Goal: Task Accomplishment & Management: Manage account settings

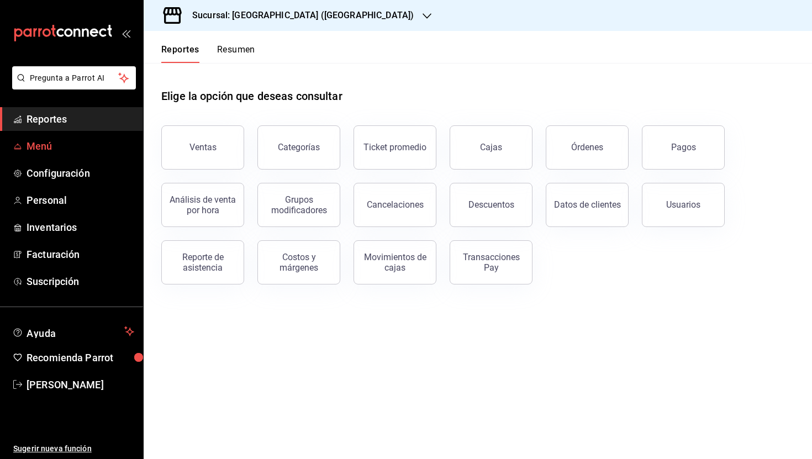
click at [48, 143] on span "Menú" at bounding box center [81, 146] width 108 height 15
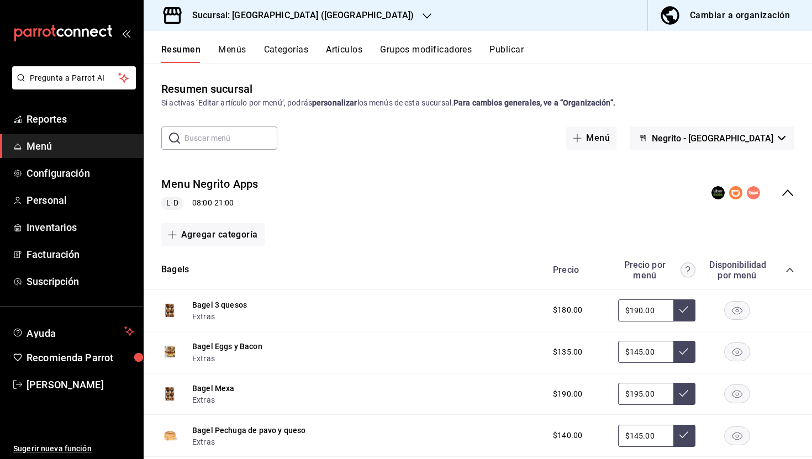
click at [690, 17] on div "Cambiar a organización" at bounding box center [740, 15] width 100 height 15
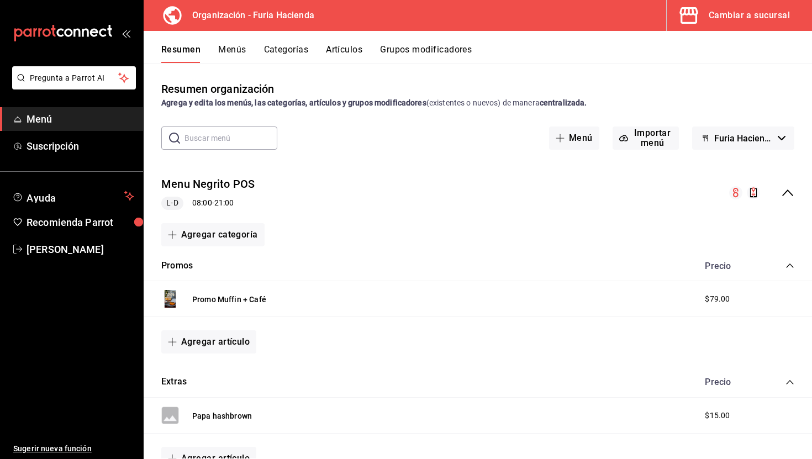
click at [713, 21] on div "Cambiar a sucursal" at bounding box center [749, 15] width 81 height 15
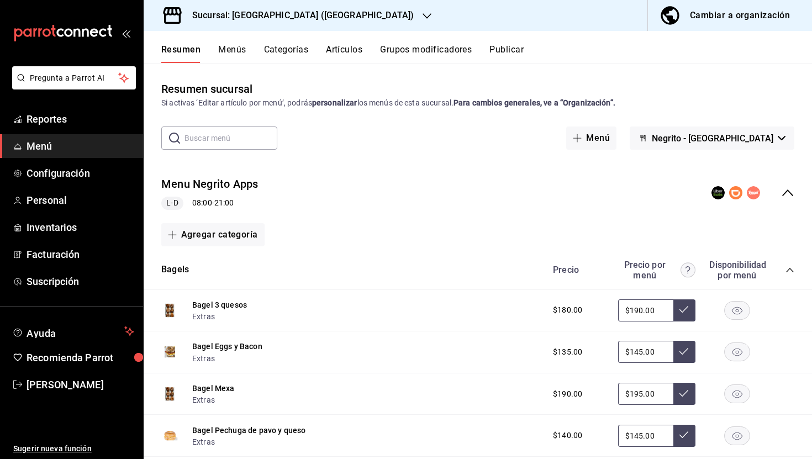
click at [339, 42] on div "Resumen Menús Categorías Artículos Grupos modificadores Publicar" at bounding box center [478, 47] width 668 height 32
click at [353, 55] on button "Artículos" at bounding box center [344, 53] width 36 height 19
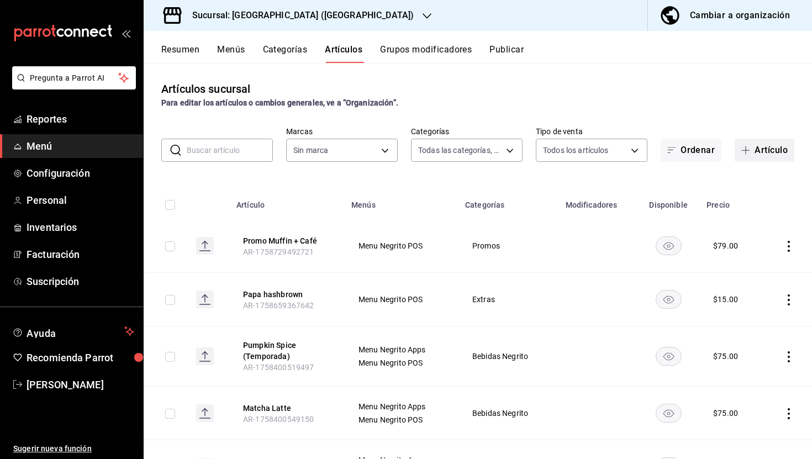
type input "58f0ccdc-7803-4efc-895d-68e637178344,04179152-9d8b-4da6-8fd7-33c55e9b75bc,2ec7e…"
type input "287774e0-f4ba-4ef7-b69d-38b7dbe72ed9"
click at [44, 146] on span "Menú" at bounding box center [81, 146] width 108 height 15
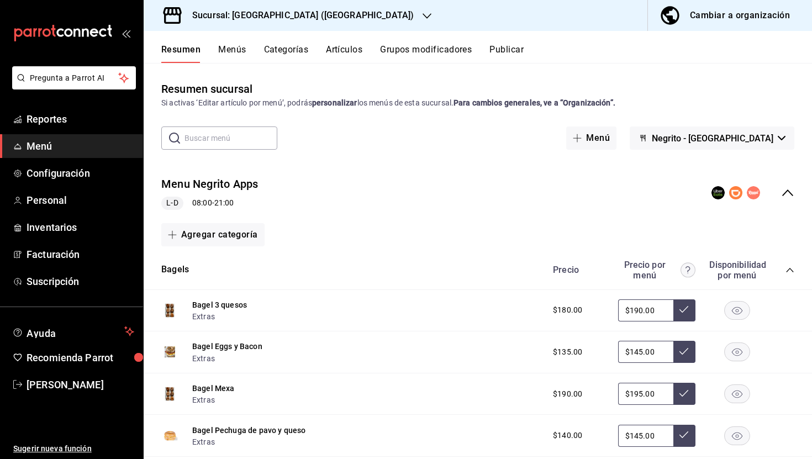
click at [704, 15] on div "Cambiar a organización" at bounding box center [740, 15] width 100 height 15
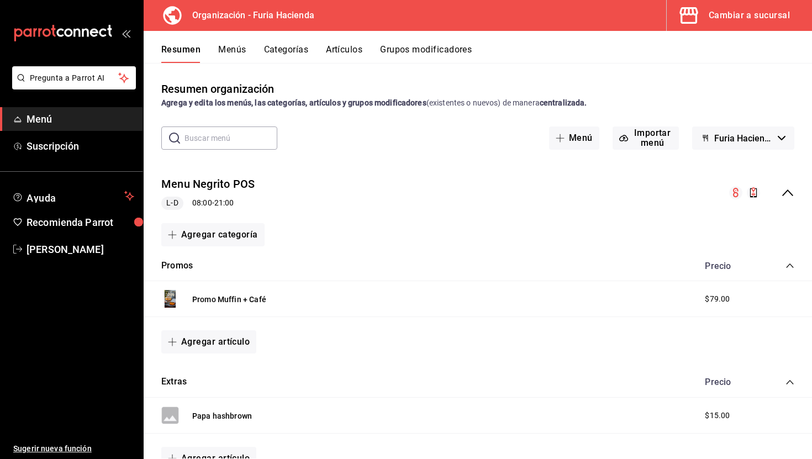
click at [41, 113] on span "Menú" at bounding box center [81, 119] width 108 height 15
click at [719, 13] on div "Cambiar a sucursal" at bounding box center [749, 15] width 81 height 15
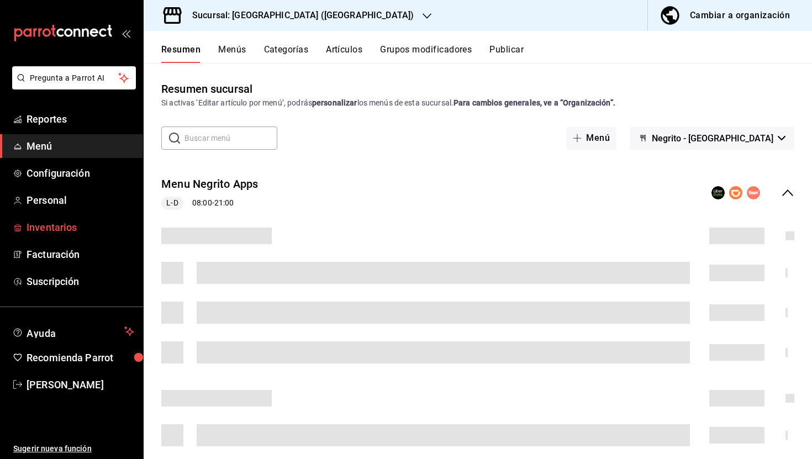
click at [45, 224] on span "Inventarios" at bounding box center [81, 227] width 108 height 15
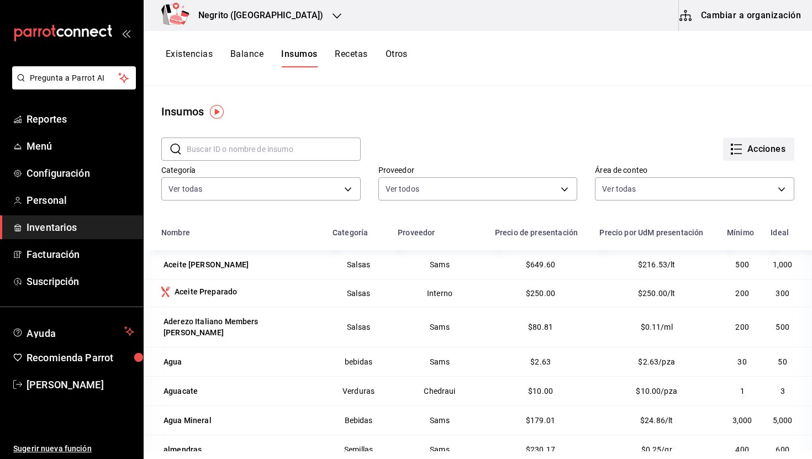
click at [761, 159] on button "Acciones" at bounding box center [758, 149] width 71 height 23
click at [728, 158] on li "Exportar lista de insumos" at bounding box center [735, 164] width 115 height 27
click at [720, 163] on span "Exportar lista de insumos" at bounding box center [734, 164] width 87 height 9
click at [56, 150] on span "Menú" at bounding box center [81, 146] width 108 height 15
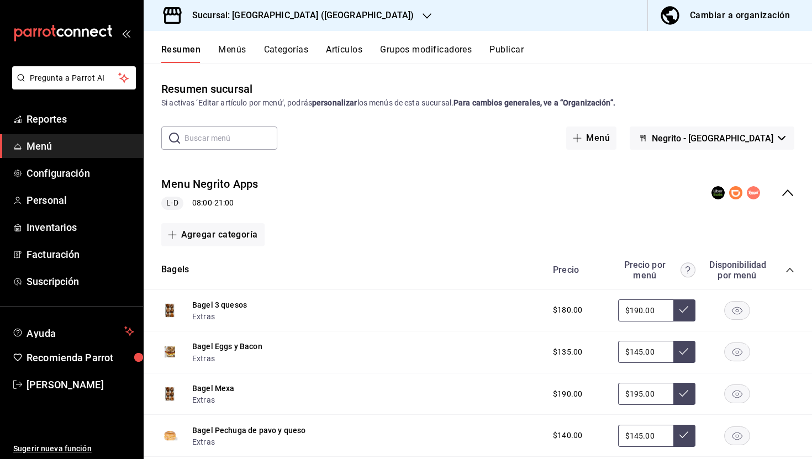
click at [338, 47] on button "Artículos" at bounding box center [344, 53] width 36 height 19
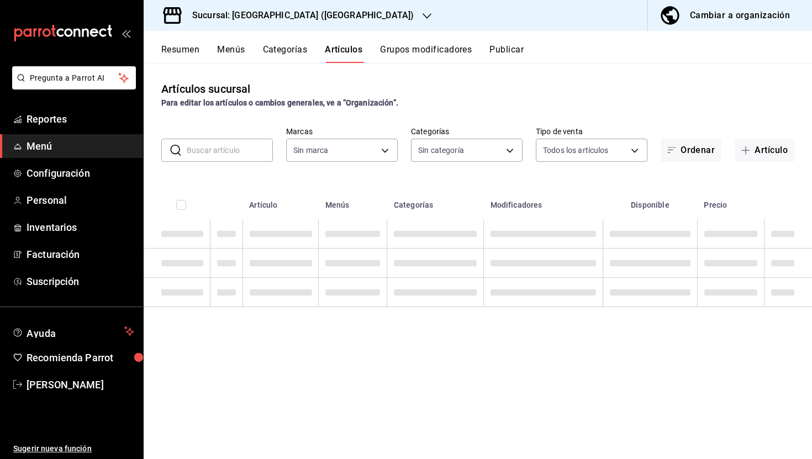
type input "287774e0-f4ba-4ef7-b69d-38b7dbe72ed9"
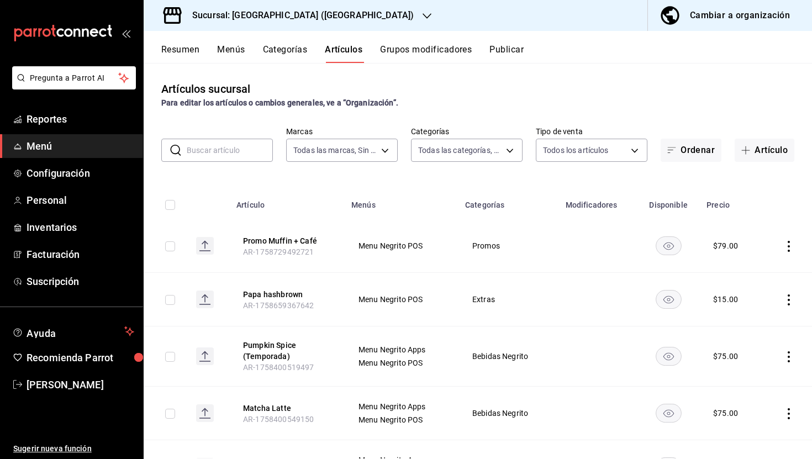
type input "58f0ccdc-7803-4efc-895d-68e637178344,04179152-9d8b-4da6-8fd7-33c55e9b75bc,2ec7e…"
click at [754, 145] on button "Artículo" at bounding box center [765, 150] width 60 height 23
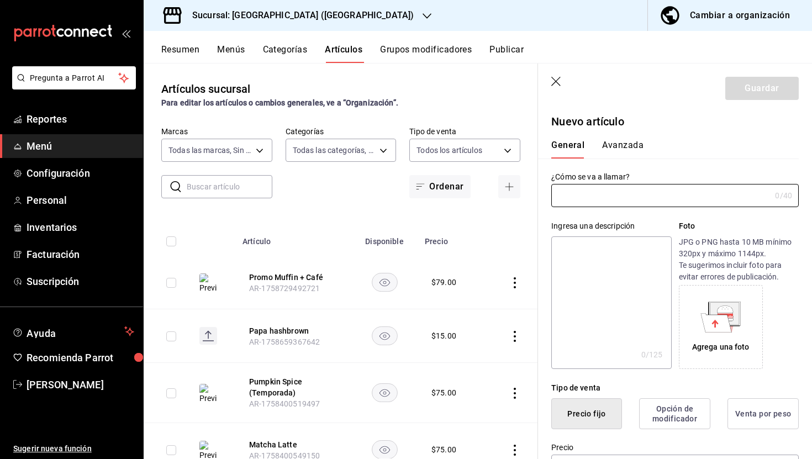
click at [554, 77] on icon "button" at bounding box center [556, 82] width 11 height 11
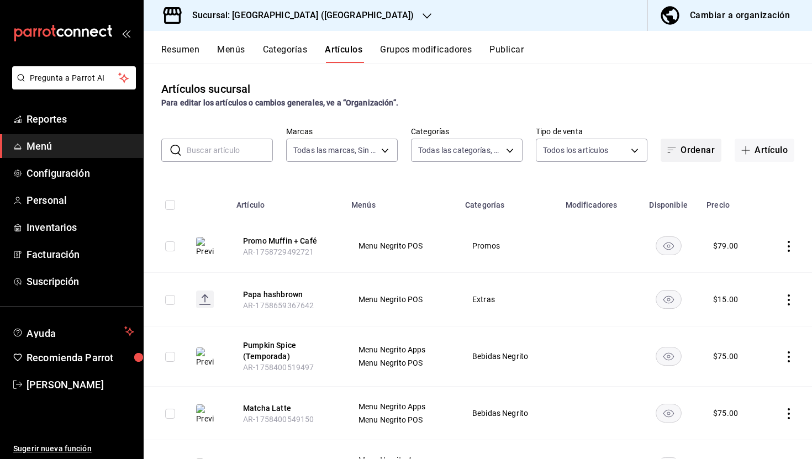
click at [689, 150] on button "Ordenar" at bounding box center [691, 150] width 61 height 23
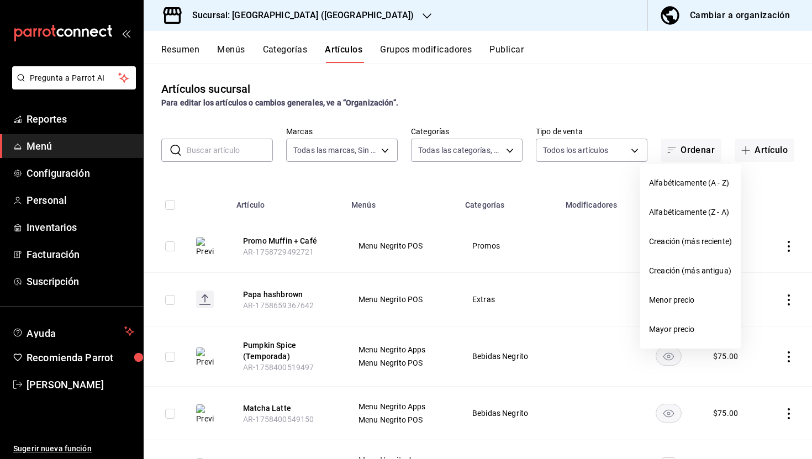
click at [658, 97] on div at bounding box center [406, 229] width 812 height 459
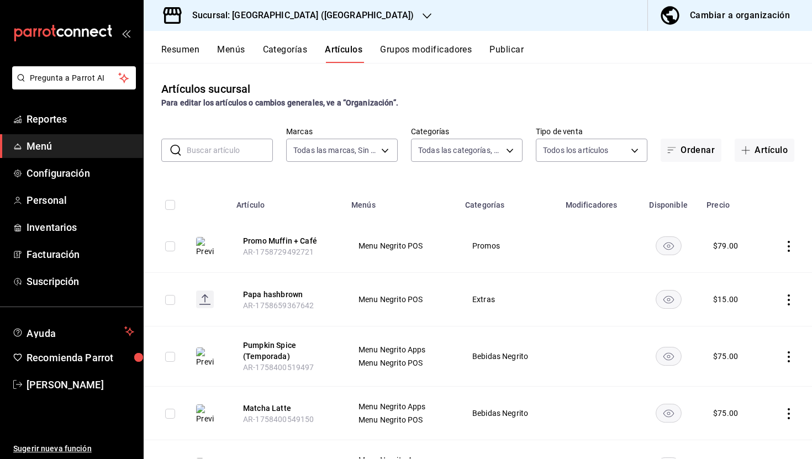
click at [703, 16] on div "Cambiar a organización" at bounding box center [740, 15] width 100 height 15
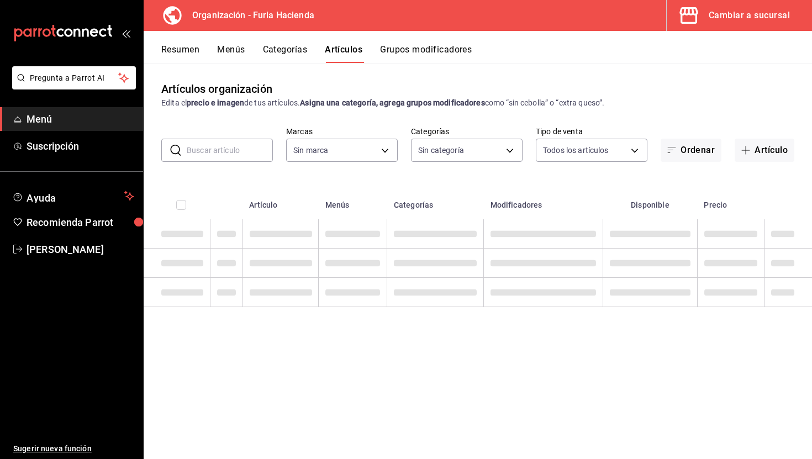
type input "bfeca42f-b570-411f-bb79-7bc68af5dd0e"
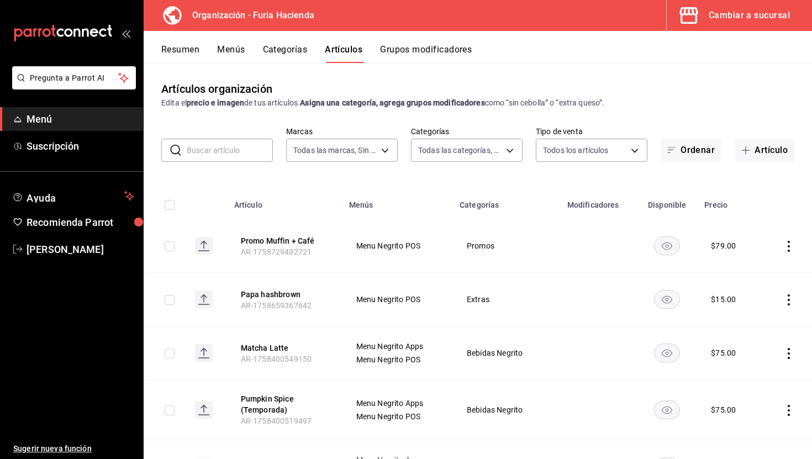
type input "41a4be4f-df6a-482d-b42a-6f79a85a7d14,f59e2cf2-ce34-45e5-8177-6e6ca9c216a6,99b9e…"
click at [181, 47] on button "Resumen" at bounding box center [180, 53] width 38 height 19
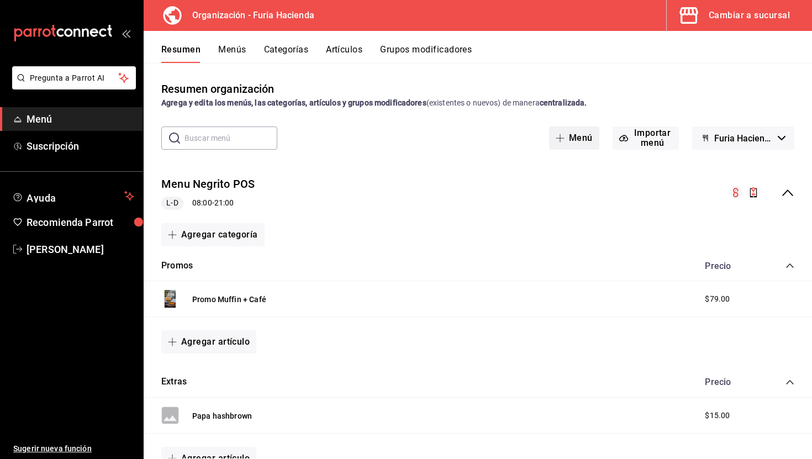
click at [569, 138] on button "Menú" at bounding box center [574, 137] width 50 height 23
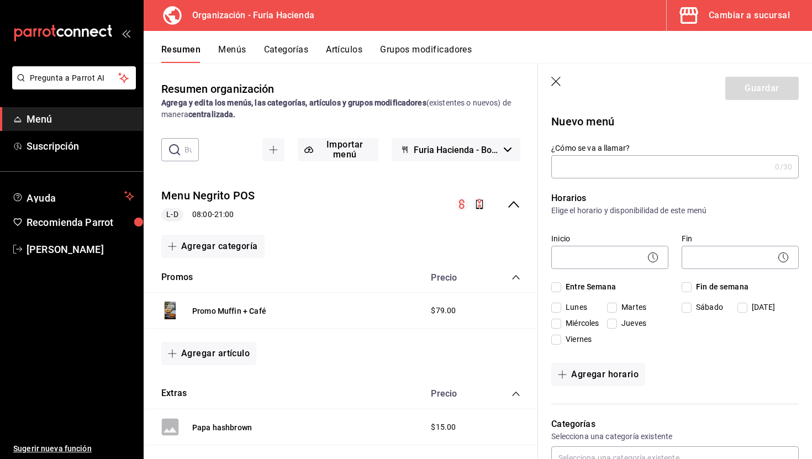
click at [560, 78] on icon "button" at bounding box center [556, 82] width 11 height 11
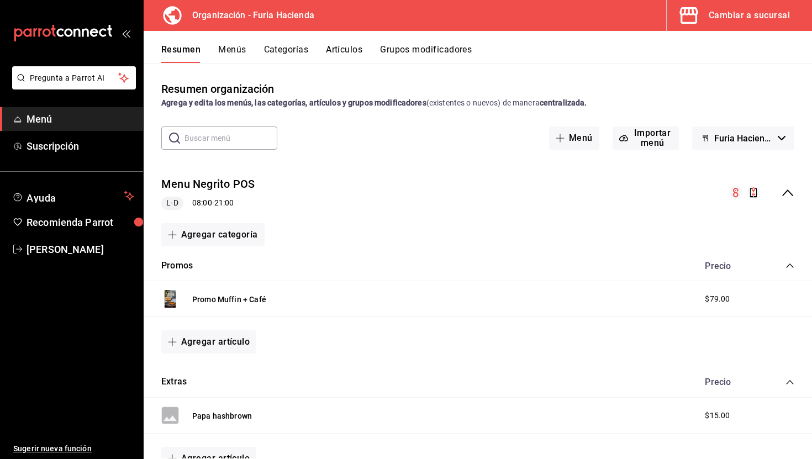
click at [746, 139] on span "Furia Hacienda - Borrador" at bounding box center [743, 138] width 59 height 10
click at [597, 68] on div at bounding box center [406, 229] width 812 height 459
click at [410, 54] on button "Grupos modificadores" at bounding box center [426, 53] width 92 height 19
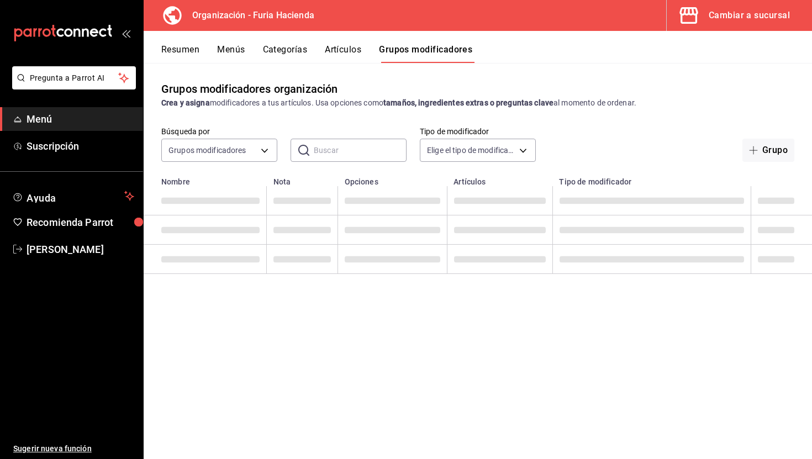
click at [331, 45] on button "Artículos" at bounding box center [343, 53] width 36 height 19
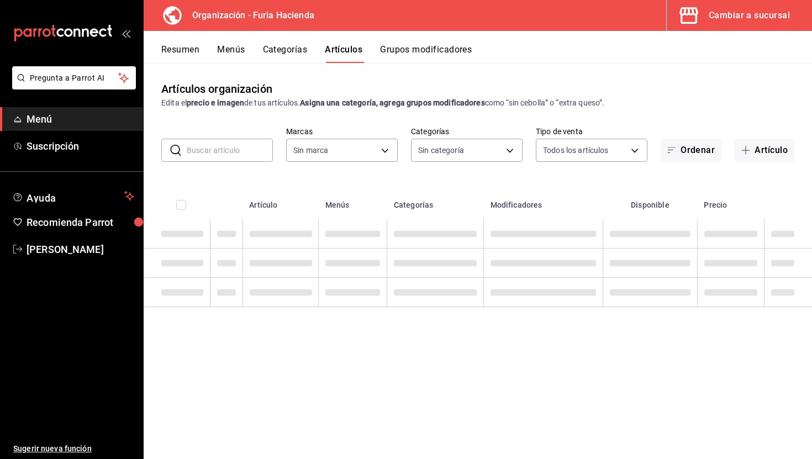
type input "bfeca42f-b570-411f-bb79-7bc68af5dd0e"
type input "41a4be4f-df6a-482d-b42a-6f79a85a7d14,f59e2cf2-ce34-45e5-8177-6e6ca9c216a6,99b9e…"
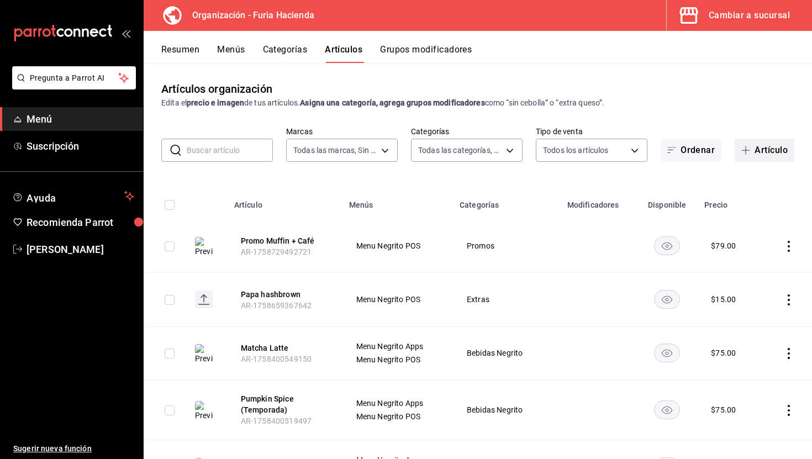
click at [765, 146] on button "Artículo" at bounding box center [765, 150] width 60 height 23
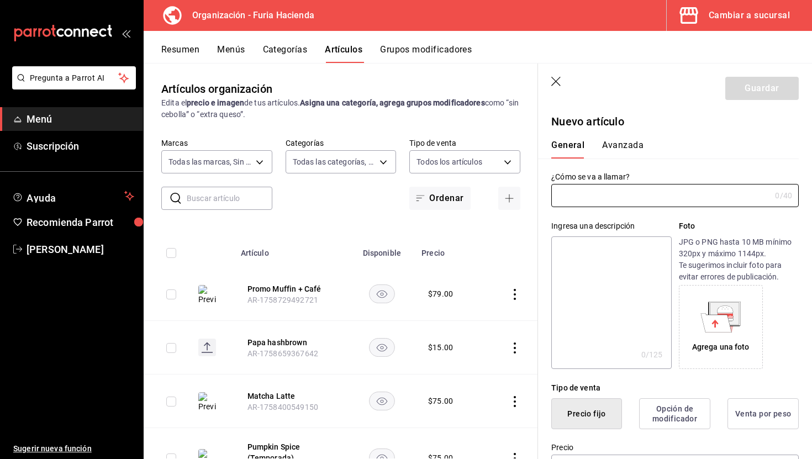
click at [559, 78] on icon "button" at bounding box center [556, 82] width 11 height 11
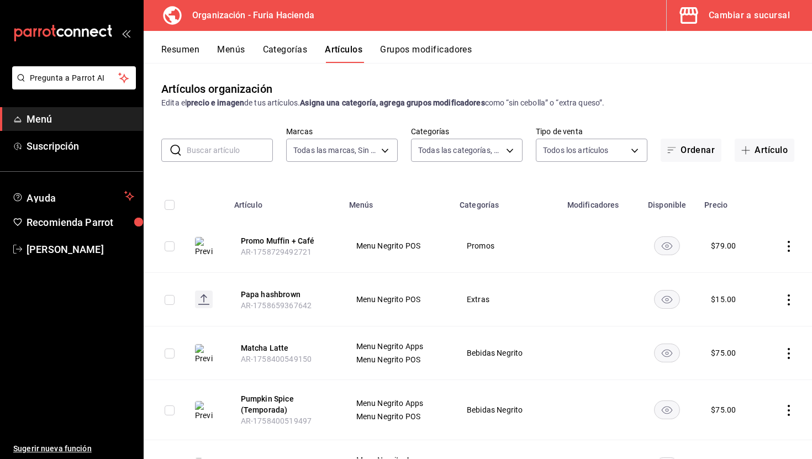
click at [736, 2] on button "Cambiar a sucursal" at bounding box center [735, 15] width 136 height 31
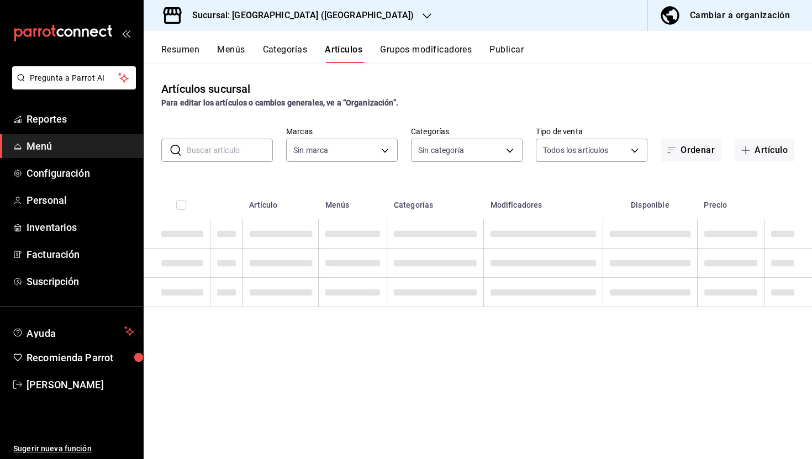
type input "58f0ccdc-7803-4efc-895d-68e637178344,04179152-9d8b-4da6-8fd7-33c55e9b75bc,2ec7e…"
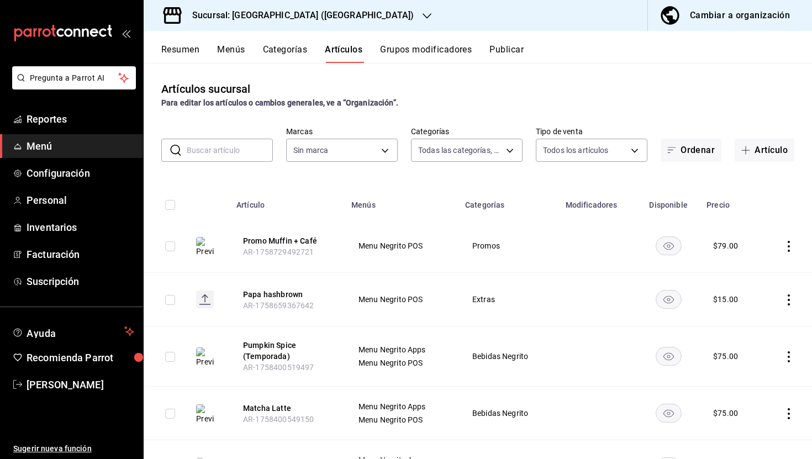
type input "287774e0-f4ba-4ef7-b69d-38b7dbe72ed9"
click at [67, 226] on span "Inventarios" at bounding box center [81, 227] width 108 height 15
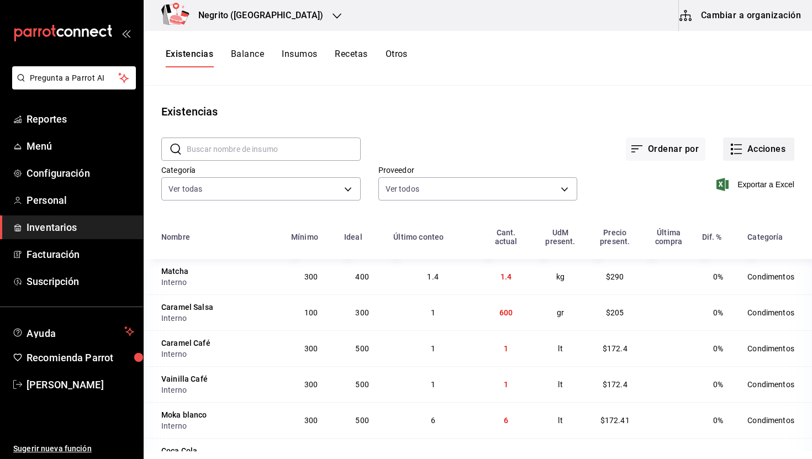
click at [754, 147] on button "Acciones" at bounding box center [758, 149] width 71 height 23
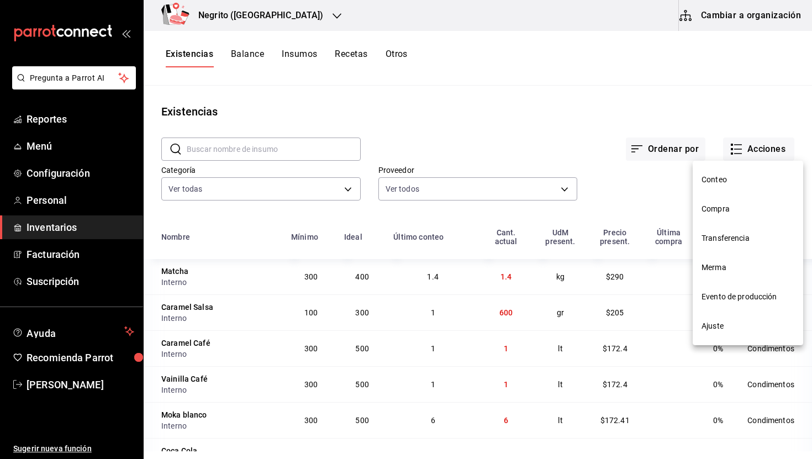
click at [439, 96] on div at bounding box center [406, 229] width 812 height 459
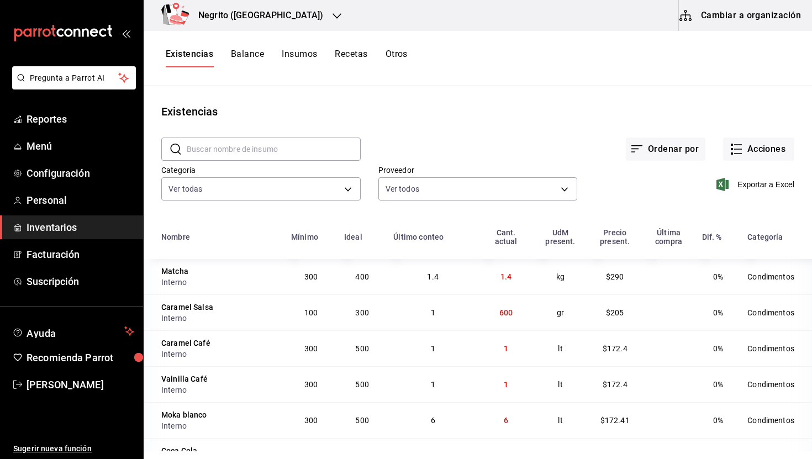
click at [297, 51] on button "Insumos" at bounding box center [299, 58] width 35 height 19
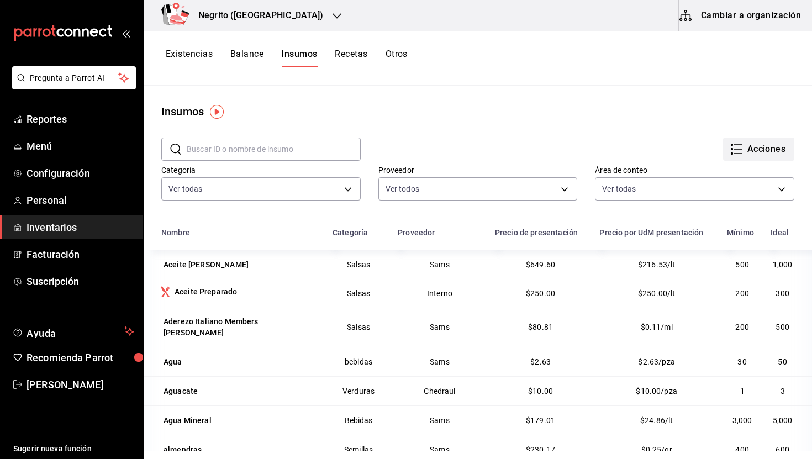
click at [768, 142] on button "Acciones" at bounding box center [758, 149] width 71 height 23
click at [740, 136] on div "Importar lista de insumos" at bounding box center [735, 136] width 89 height 12
click at [0, 0] on input "Importar lista de insumos" at bounding box center [0, 0] width 0 height 0
click at [700, 162] on span "Exportar lista de insumos" at bounding box center [734, 164] width 87 height 9
click at [763, 19] on button "Cambiar a organización" at bounding box center [741, 15] width 124 height 31
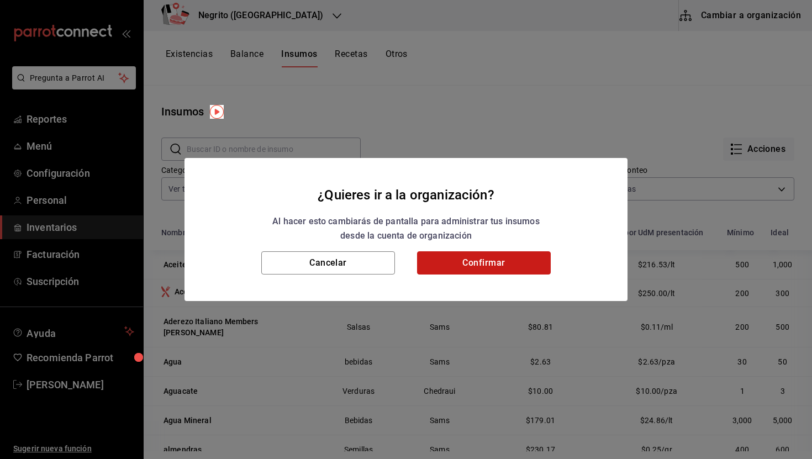
click at [516, 259] on button "Confirmar" at bounding box center [484, 262] width 134 height 23
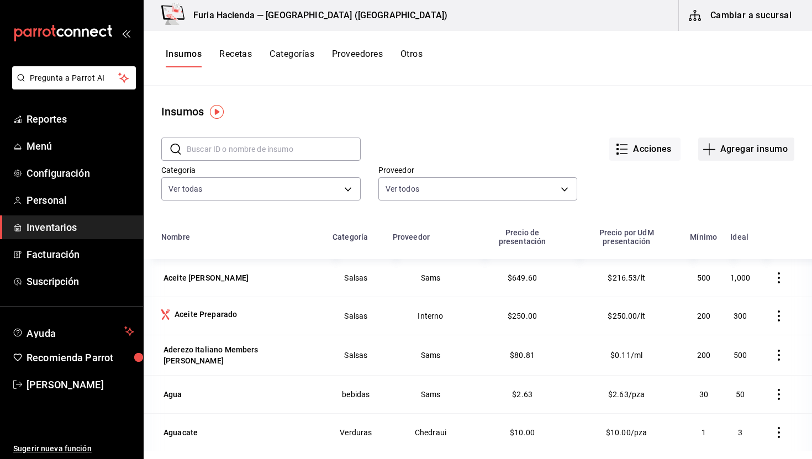
click at [725, 152] on button "Agregar insumo" at bounding box center [746, 149] width 96 height 23
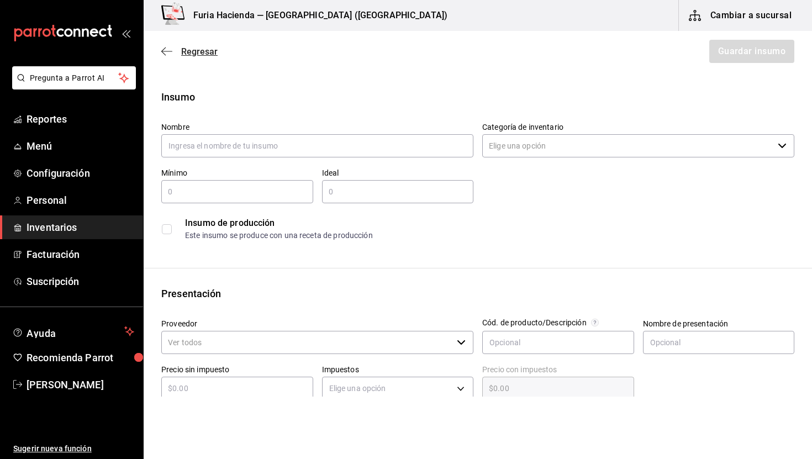
click at [175, 46] on span "Regresar" at bounding box center [189, 51] width 56 height 10
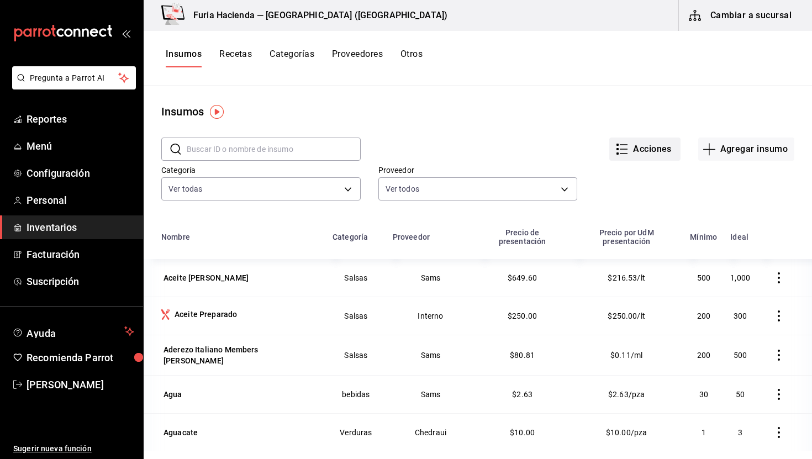
click at [664, 152] on button "Acciones" at bounding box center [644, 149] width 71 height 23
click at [621, 166] on span "Exportar lista de insumos" at bounding box center [621, 164] width 87 height 9
click at [235, 57] on button "Recetas" at bounding box center [235, 58] width 33 height 19
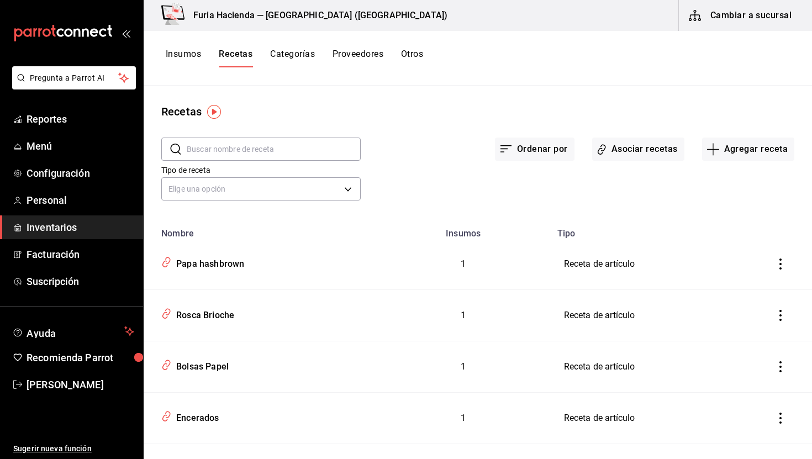
click at [249, 145] on input "text" at bounding box center [274, 149] width 174 height 22
type input "serr"
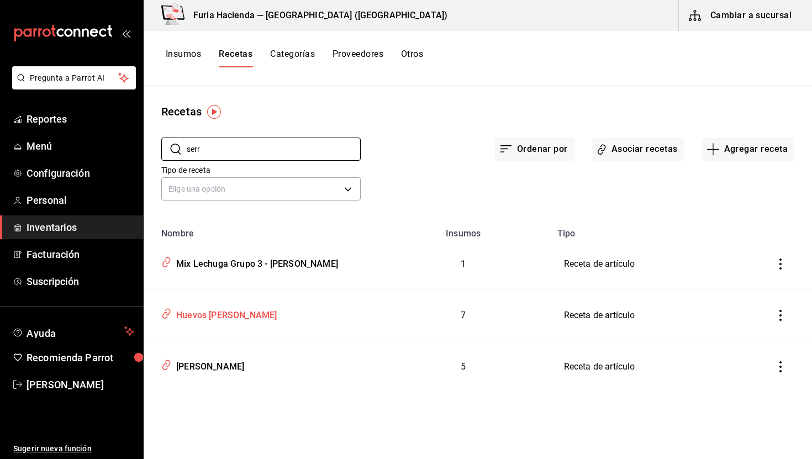
click at [243, 315] on div "Huevos [PERSON_NAME]" at bounding box center [224, 313] width 105 height 17
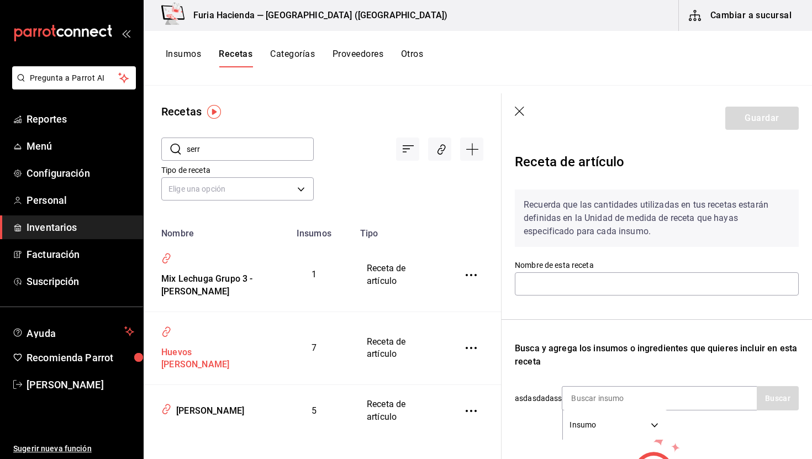
type input "Huevos [PERSON_NAME]"
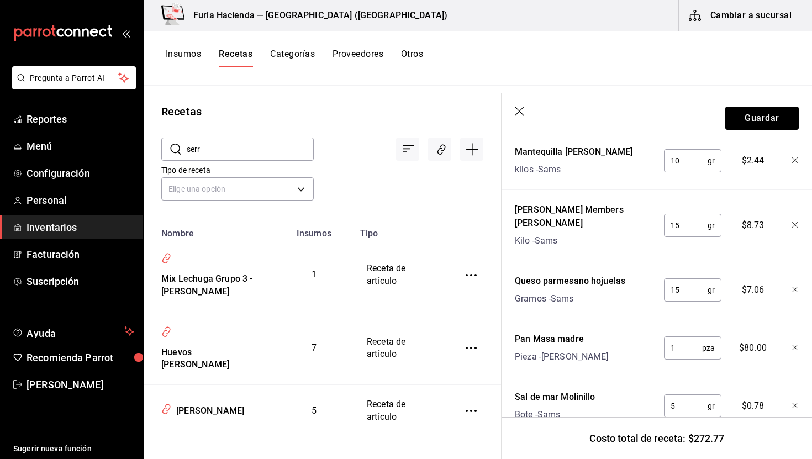
scroll to position [319, 0]
click at [253, 147] on input "serr" at bounding box center [250, 149] width 127 height 22
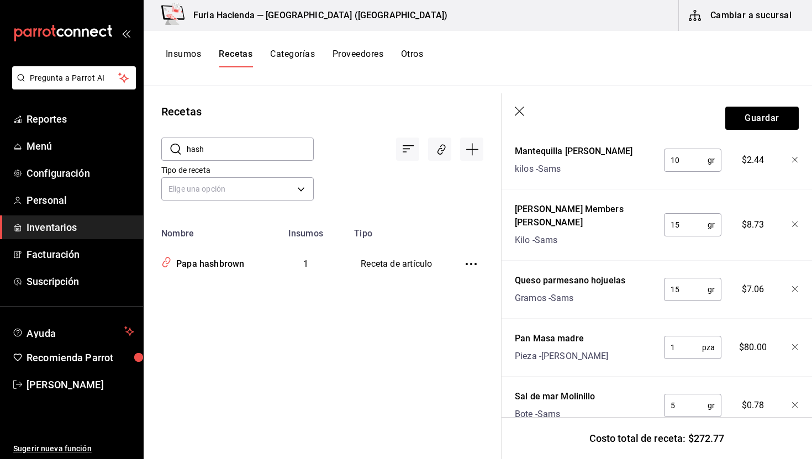
type input "hash"
click at [223, 266] on div "Papa hashbrown" at bounding box center [208, 261] width 72 height 17
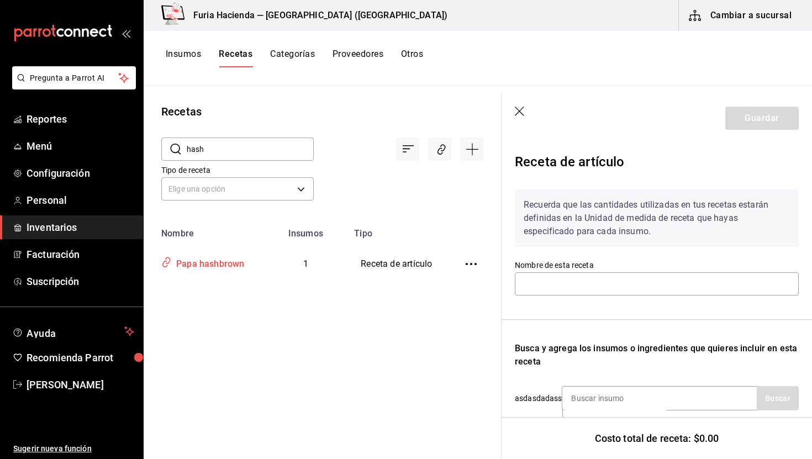
type input "Papa hashbrown"
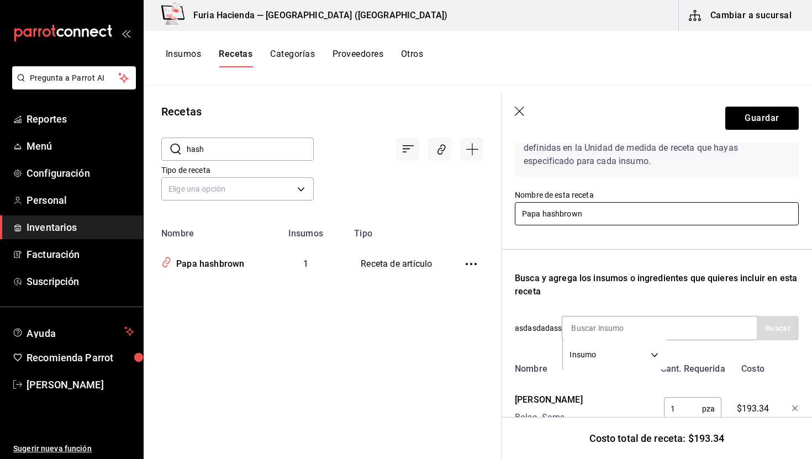
scroll to position [107, 0]
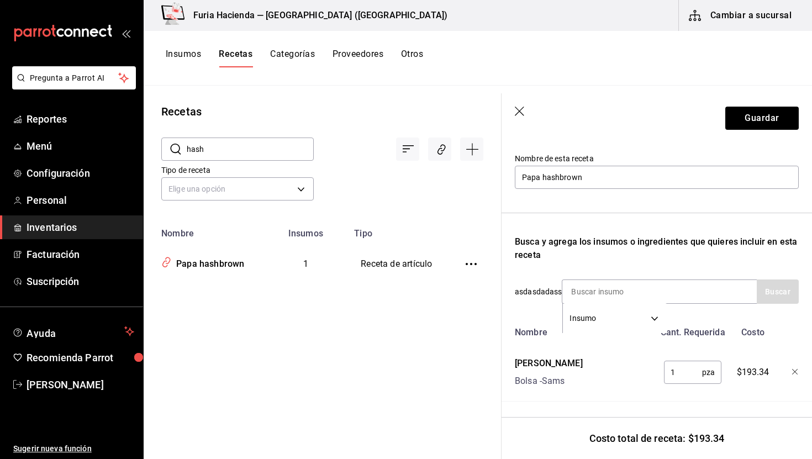
click at [524, 110] on icon "button" at bounding box center [520, 112] width 11 height 11
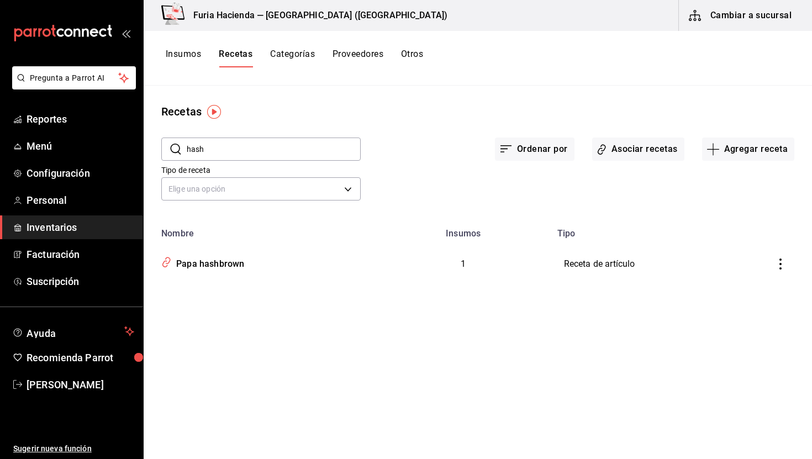
click at [180, 52] on button "Insumos" at bounding box center [183, 58] width 35 height 19
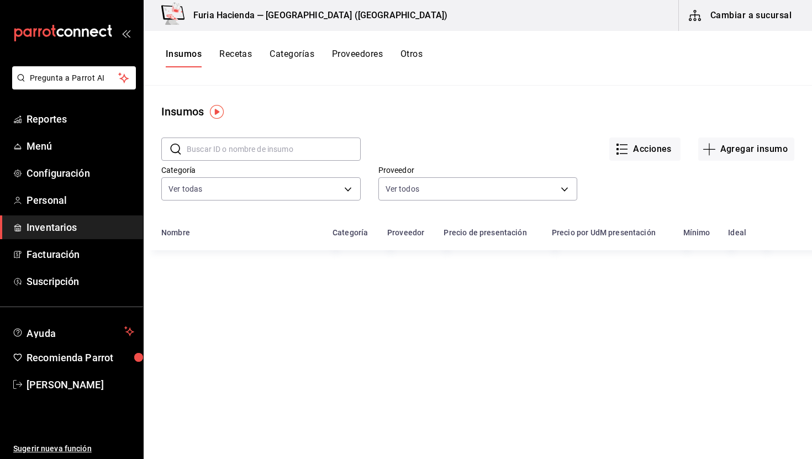
click at [228, 153] on input "text" at bounding box center [274, 149] width 174 height 22
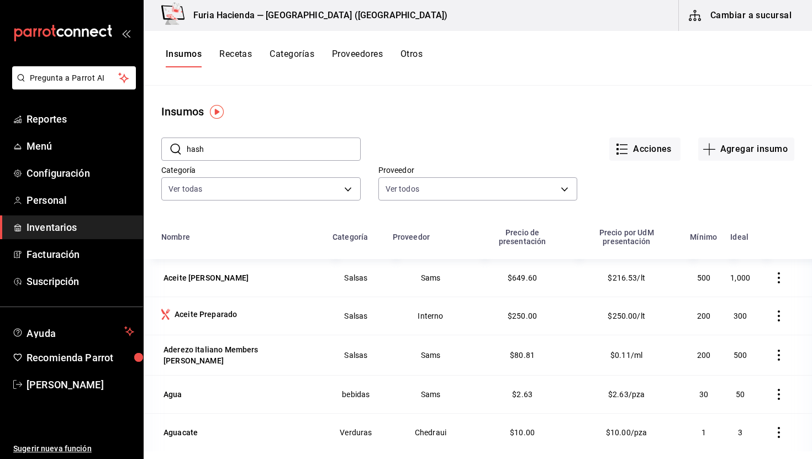
type input "hash"
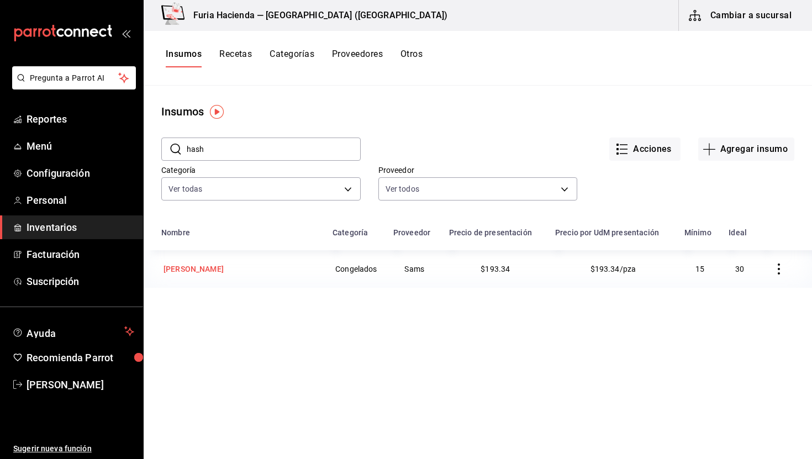
click at [205, 267] on div "[PERSON_NAME]" at bounding box center [193, 268] width 60 height 11
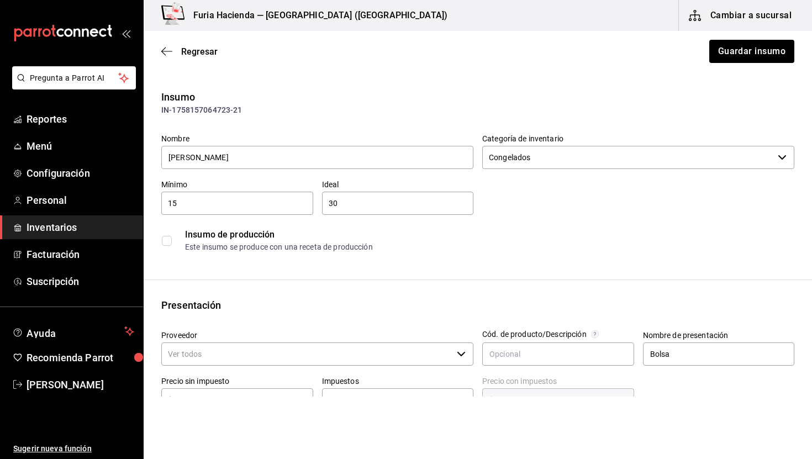
type input "Sams"
click at [487, 303] on div "Presentación" at bounding box center [477, 305] width 633 height 15
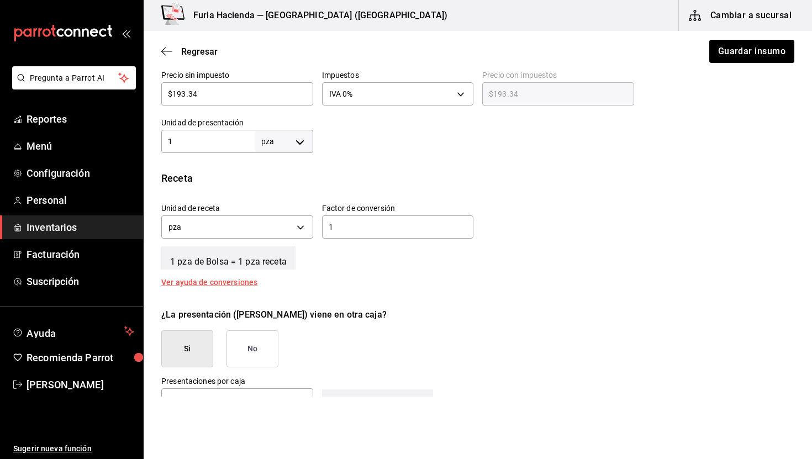
scroll to position [255, 0]
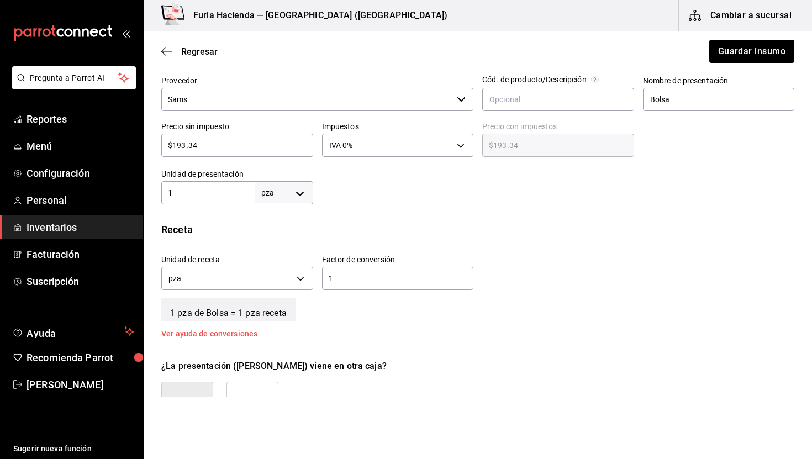
click at [275, 190] on body "Pregunta a Parrot AI Reportes Menú Configuración Personal Inventarios Facturaci…" at bounding box center [406, 198] width 812 height 397
click at [291, 315] on li "pza" at bounding box center [283, 317] width 57 height 18
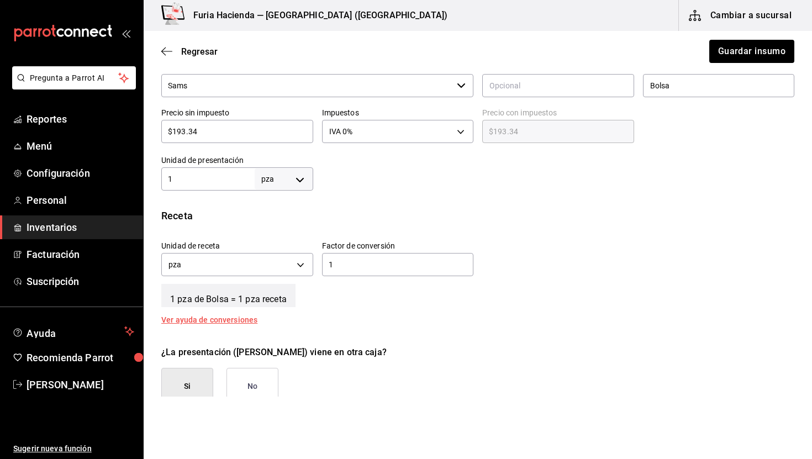
scroll to position [270, 0]
click at [219, 176] on input "1" at bounding box center [207, 177] width 93 height 13
type input "36"
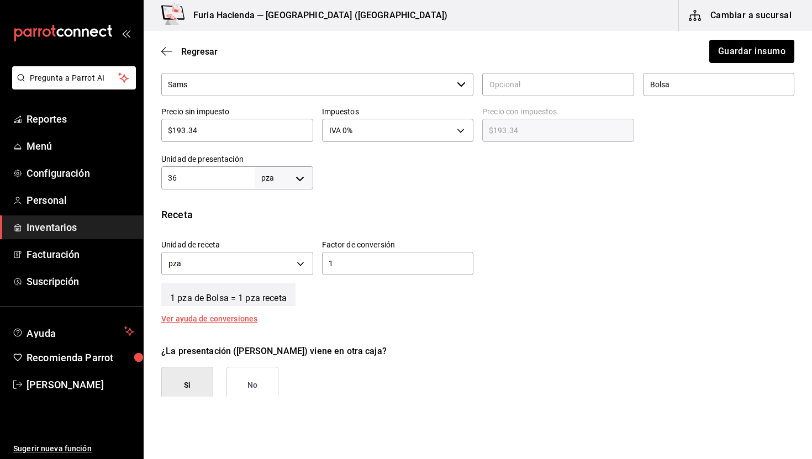
click at [438, 227] on div "Receta Unidad de receta pza UNIT Factor de conversión 1 ​ 1 pza de Bolsa = 1 pz…" at bounding box center [478, 264] width 668 height 115
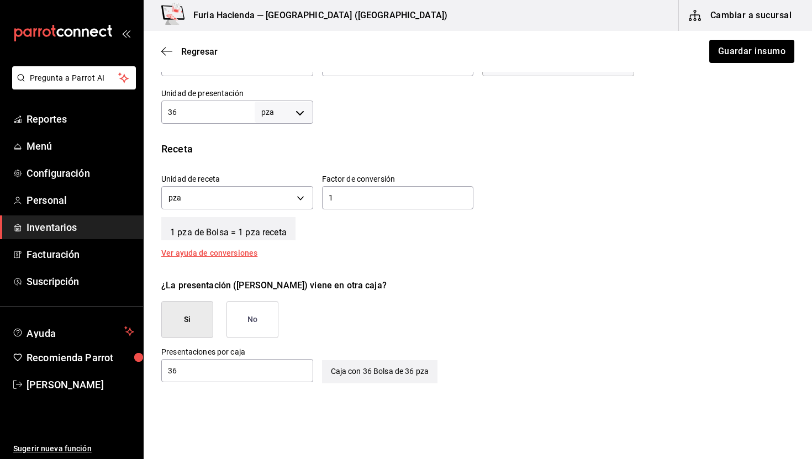
click at [233, 112] on input "36" at bounding box center [207, 111] width 93 height 13
click at [448, 251] on div "Receta Unidad de receta pza UNIT Factor de conversión 1 ​ 1 pza de Bolsa = 1 pz…" at bounding box center [478, 198] width 668 height 115
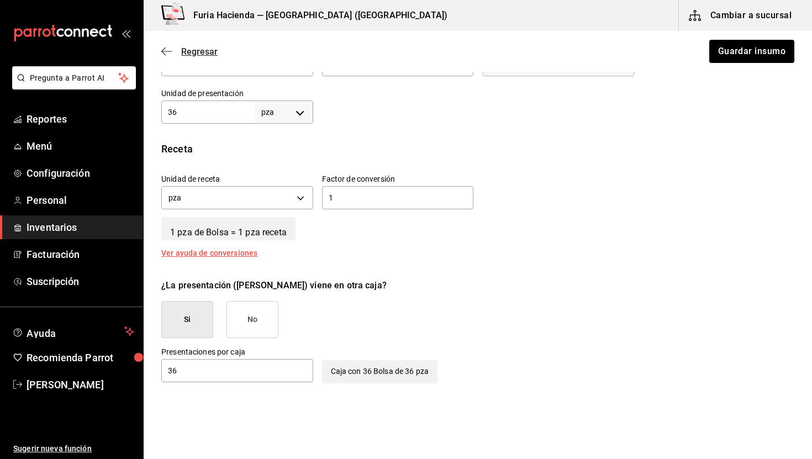
click at [192, 47] on span "Regresar" at bounding box center [199, 51] width 36 height 10
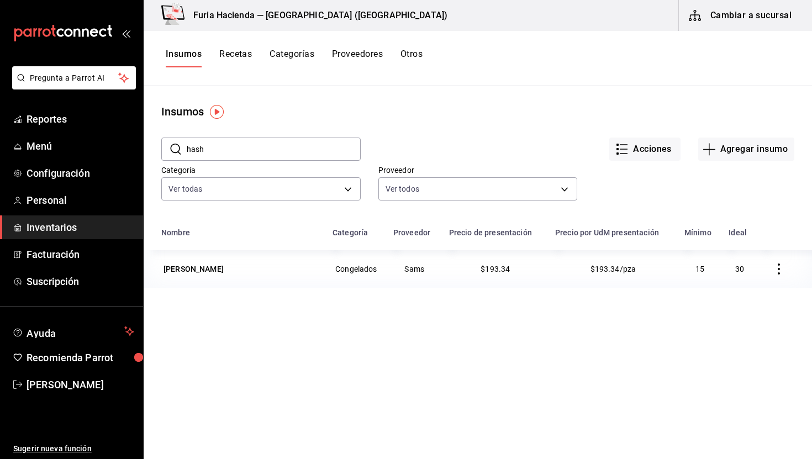
click at [52, 230] on span "Inventarios" at bounding box center [81, 227] width 108 height 15
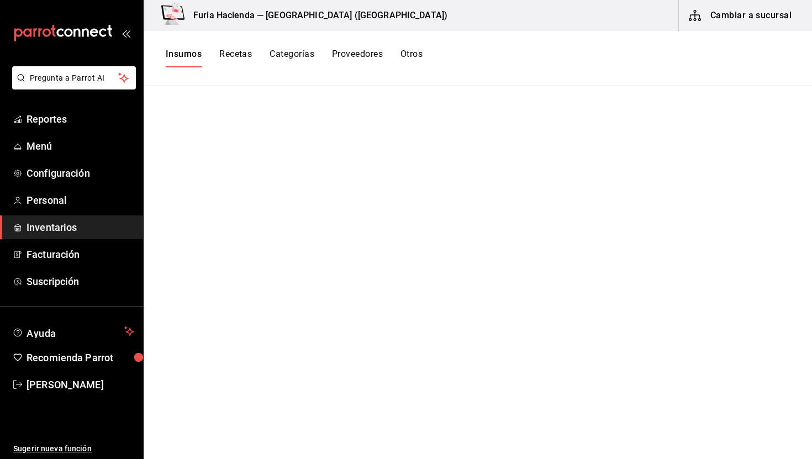
click at [728, 9] on button "Cambiar a sucursal" at bounding box center [741, 15] width 124 height 31
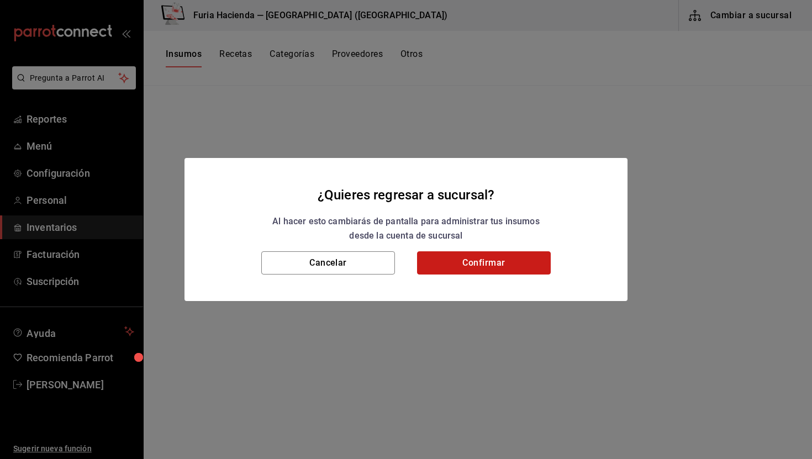
click at [511, 262] on button "Confirmar" at bounding box center [484, 262] width 134 height 23
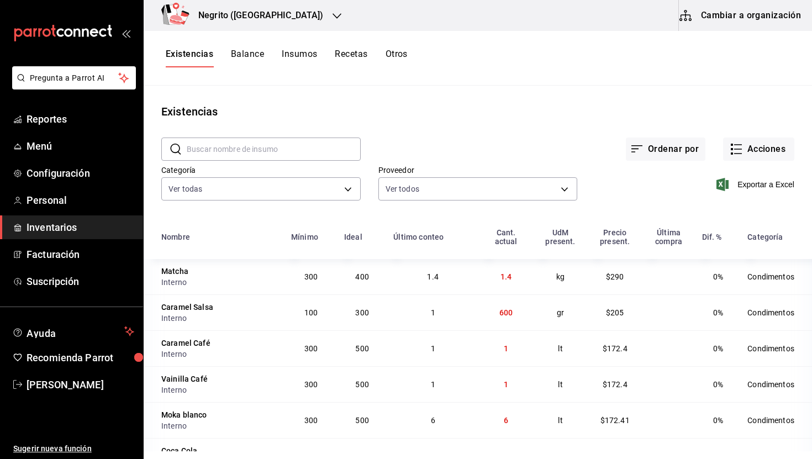
click at [253, 52] on button "Balance" at bounding box center [247, 58] width 33 height 19
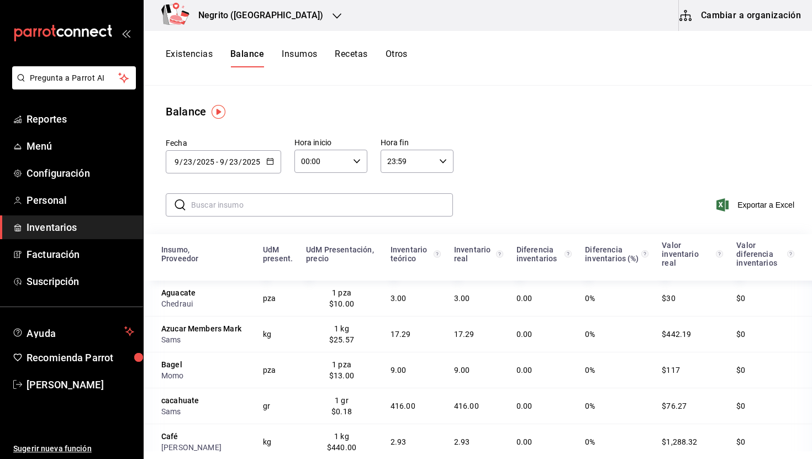
click at [247, 206] on input "text" at bounding box center [322, 205] width 262 height 22
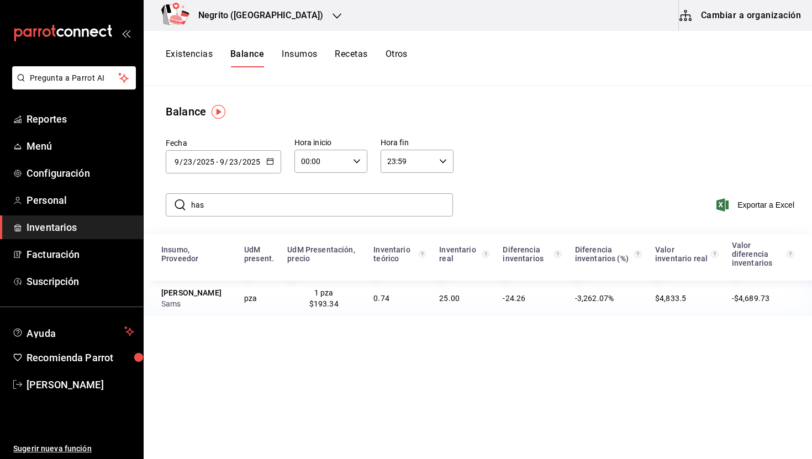
type input "hash"
